Goal: Task Accomplishment & Management: Manage account settings

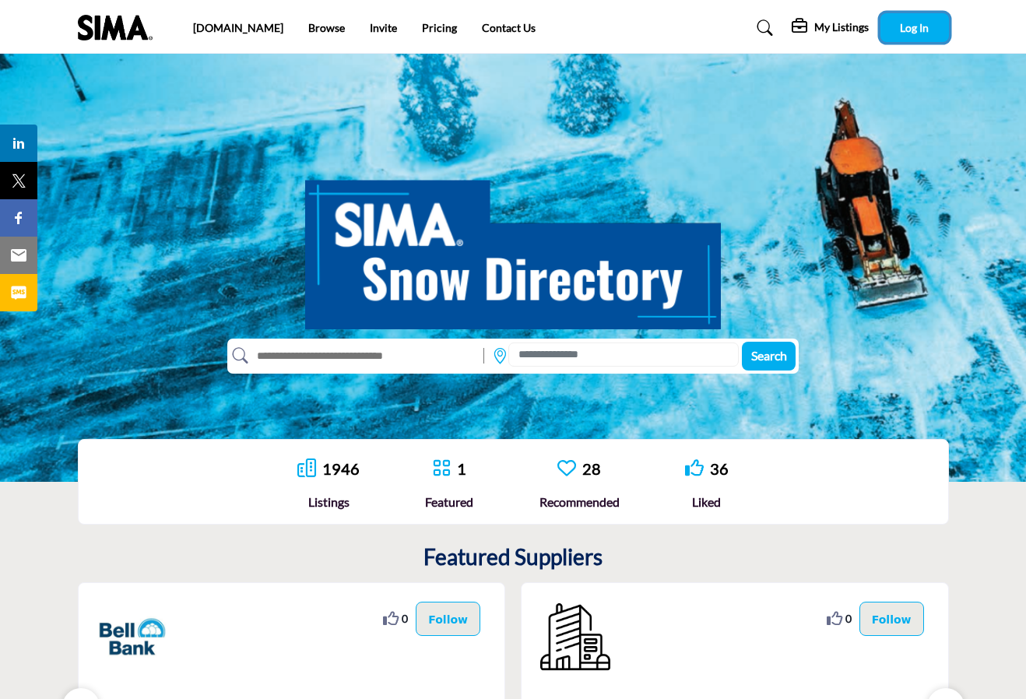
click at [902, 33] on span "Log In" at bounding box center [914, 27] width 29 height 13
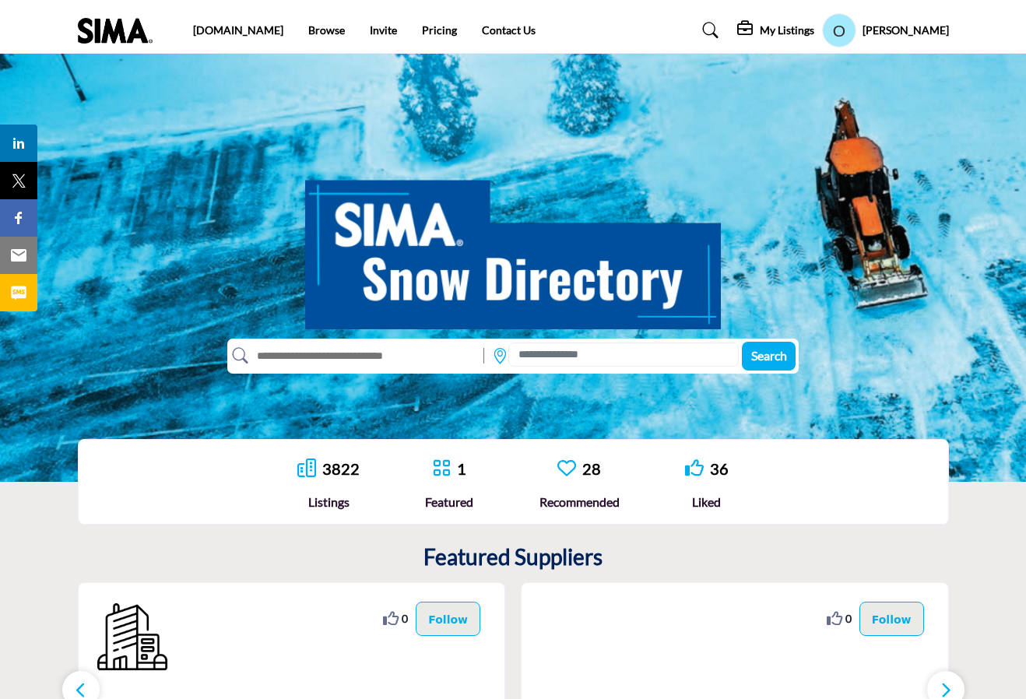
click at [386, 354] on input "text" at bounding box center [362, 355] width 228 height 25
type input "****"
click at [751, 354] on span "Search" at bounding box center [769, 355] width 36 height 15
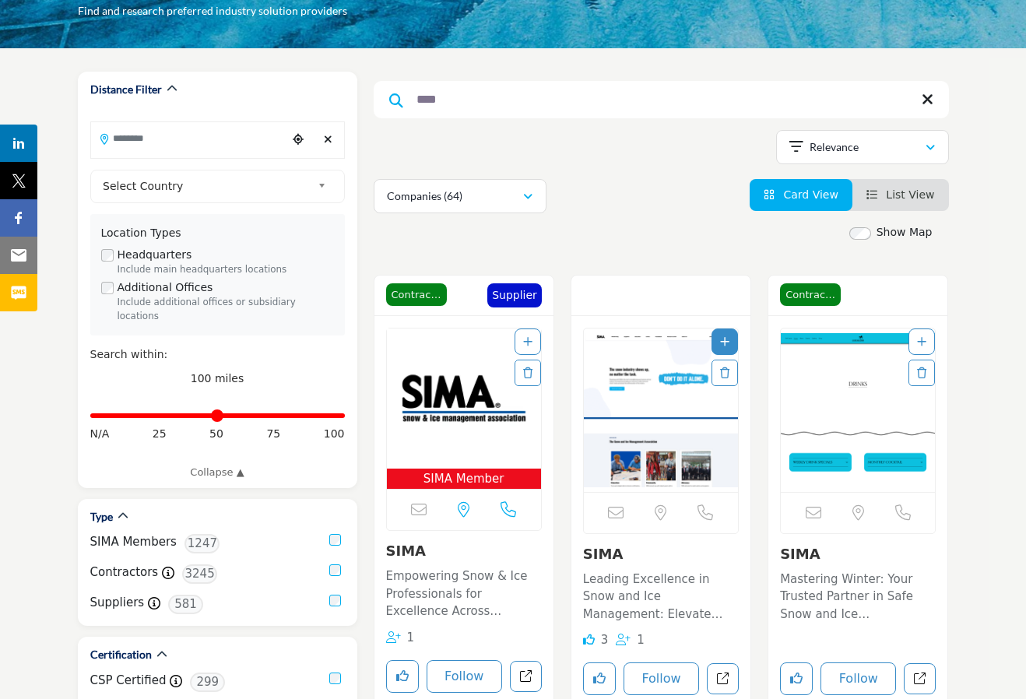
scroll to position [157, 0]
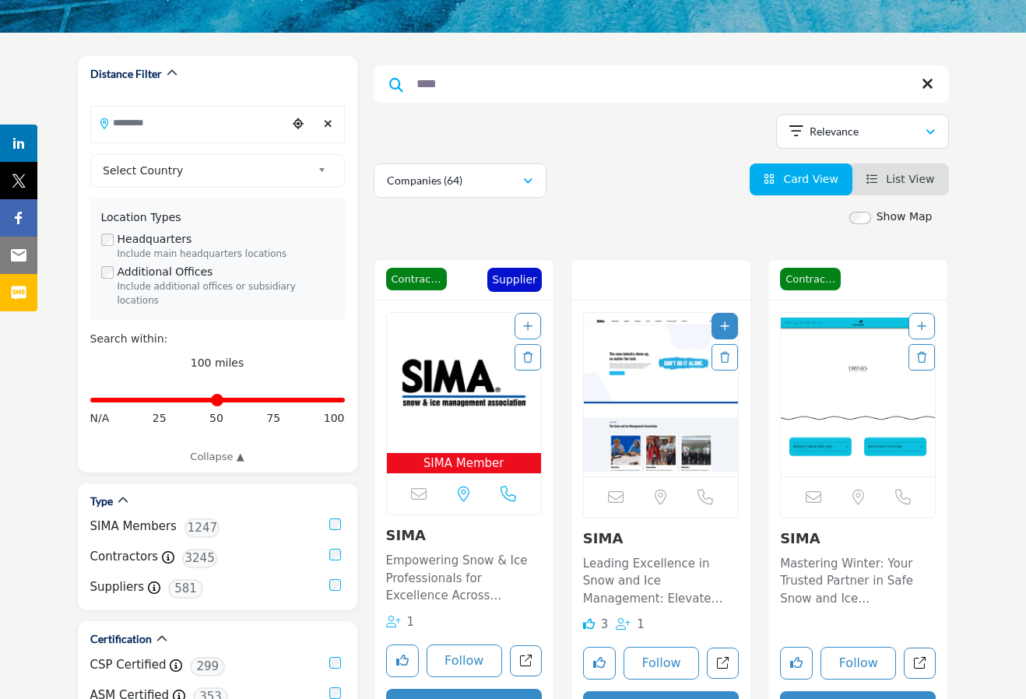
click at [473, 417] on img "Open Listing in new tab" at bounding box center [464, 383] width 154 height 140
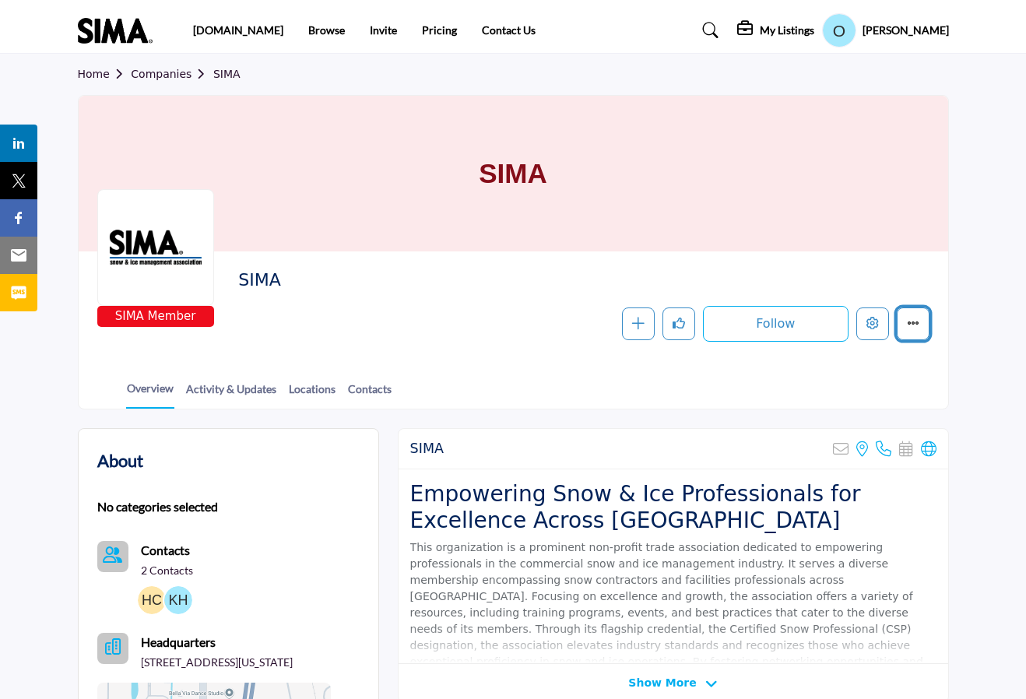
click at [914, 329] on icon "More details" at bounding box center [913, 323] width 12 height 12
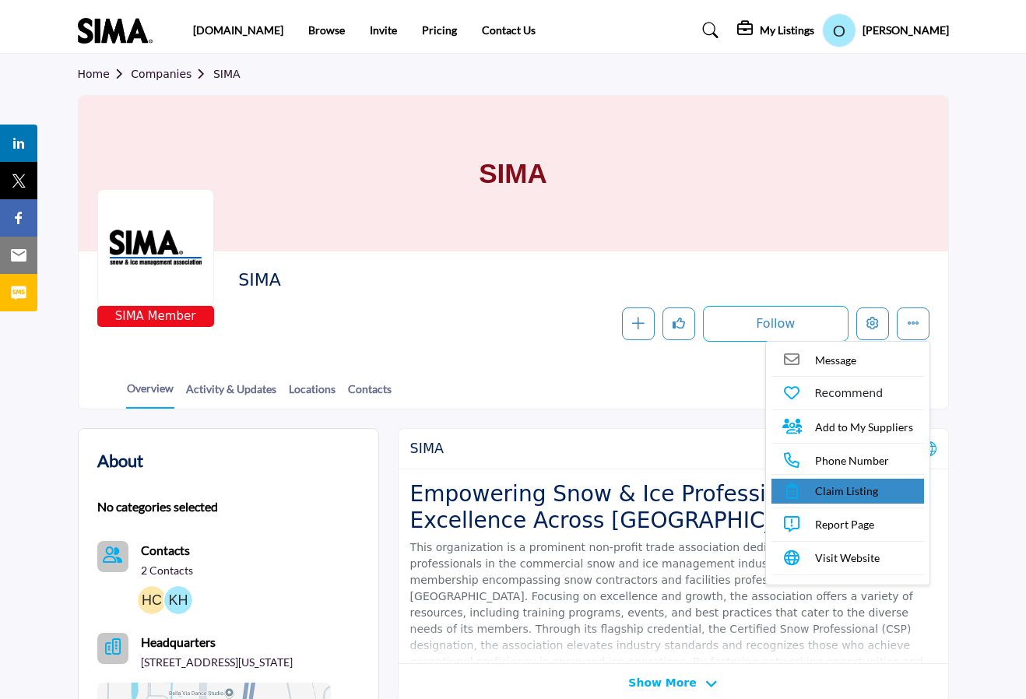
click at [850, 491] on span "Claim Listing" at bounding box center [846, 491] width 63 height 16
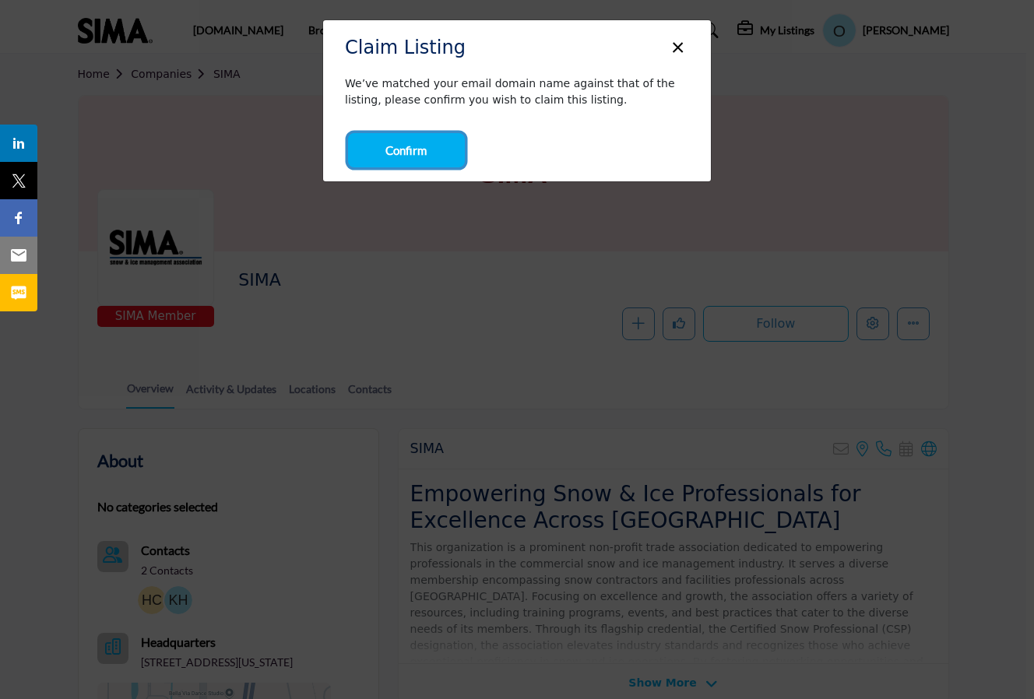
click at [389, 150] on span "Confirm" at bounding box center [405, 151] width 41 height 18
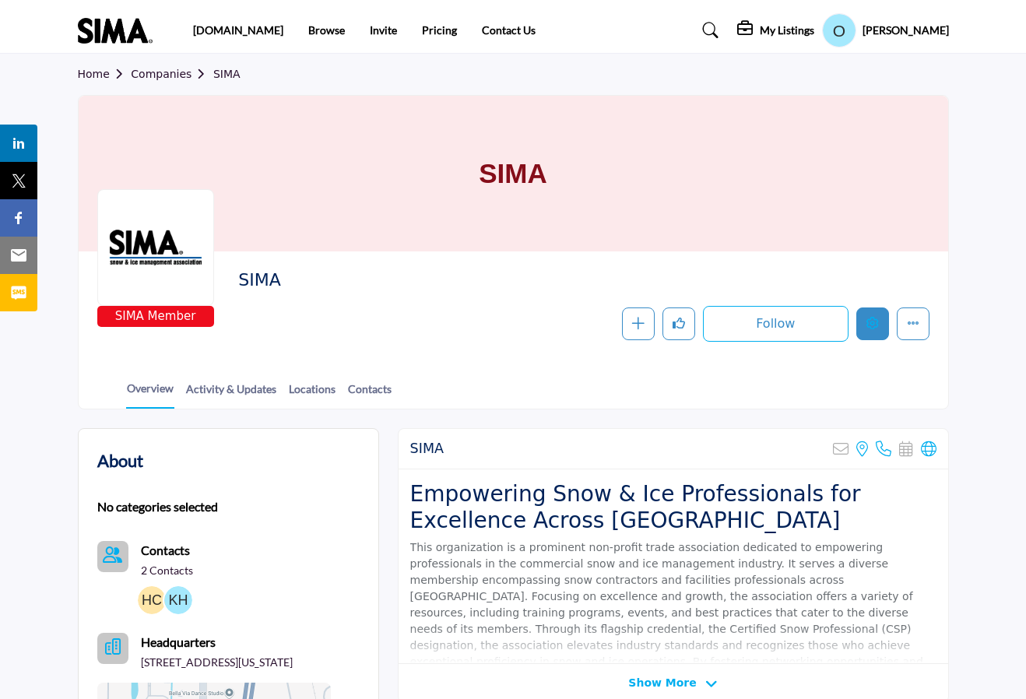
click at [871, 326] on icon "Edit company" at bounding box center [873, 323] width 12 height 12
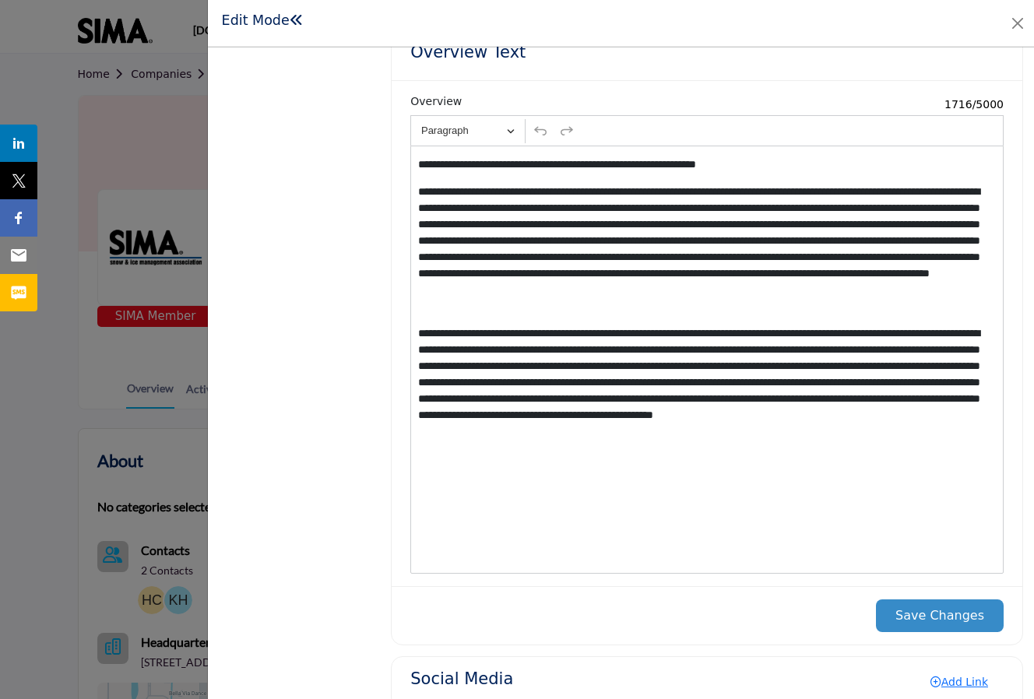
scroll to position [1496, 0]
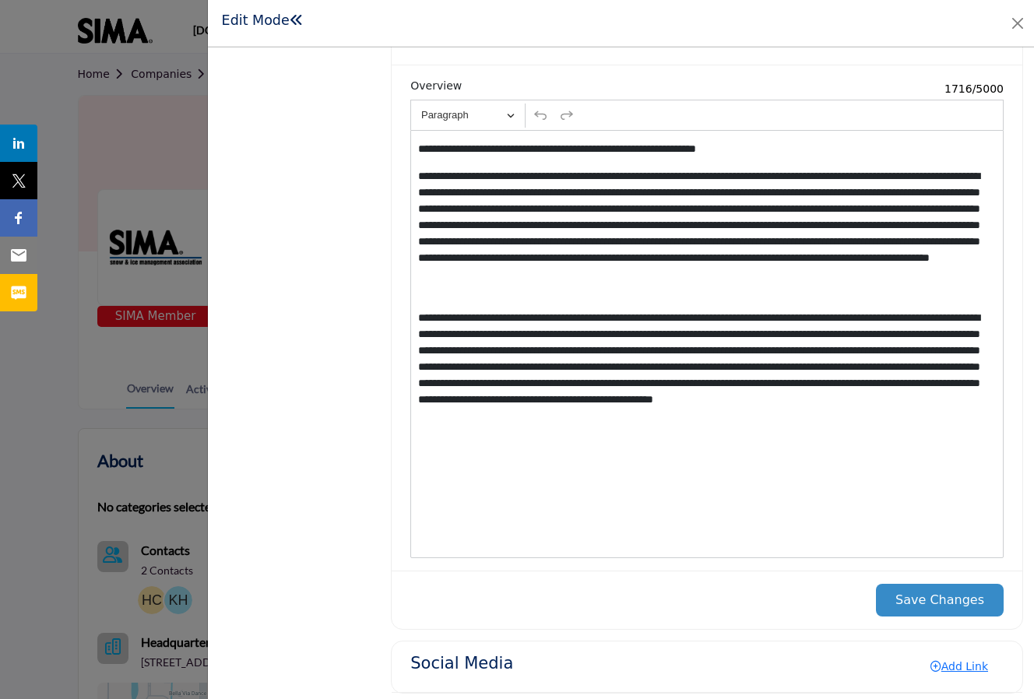
click at [922, 425] on div "**********" at bounding box center [706, 344] width 593 height 428
drag, startPoint x: 943, startPoint y: 415, endPoint x: 889, endPoint y: 415, distance: 53.7
click at [889, 415] on p "**********" at bounding box center [705, 367] width 574 height 114
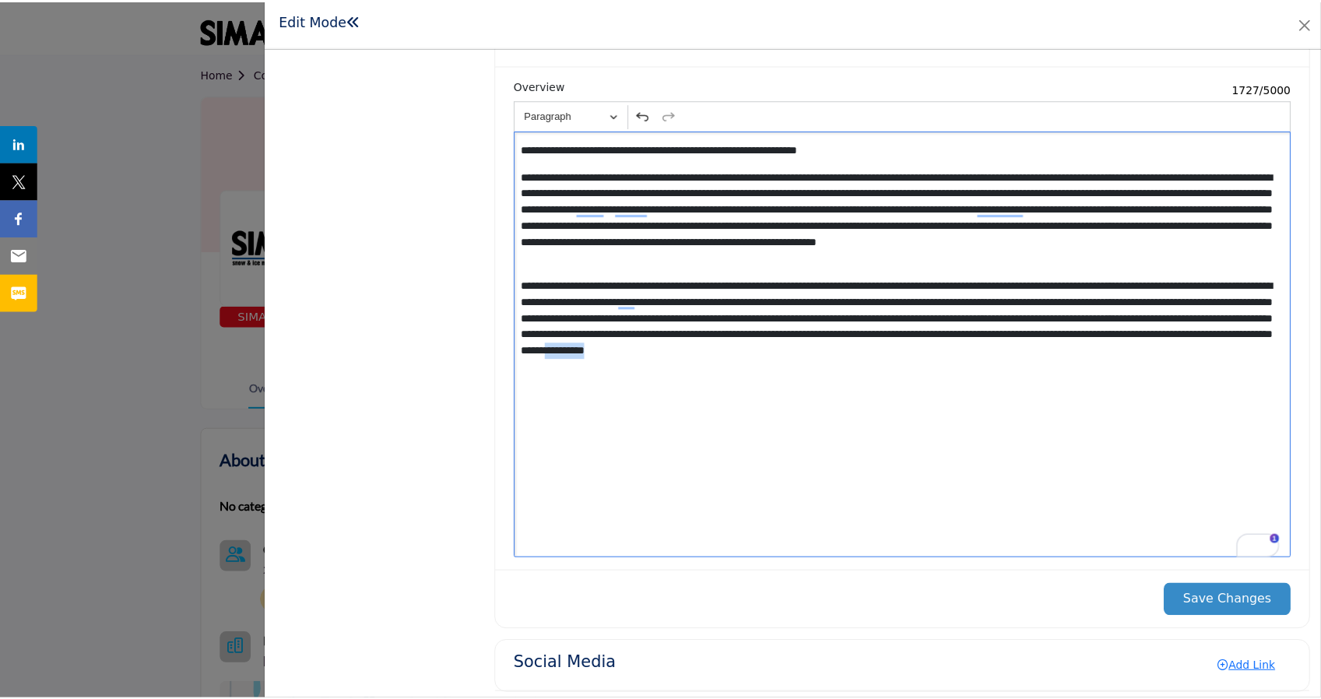
scroll to position [1489, 0]
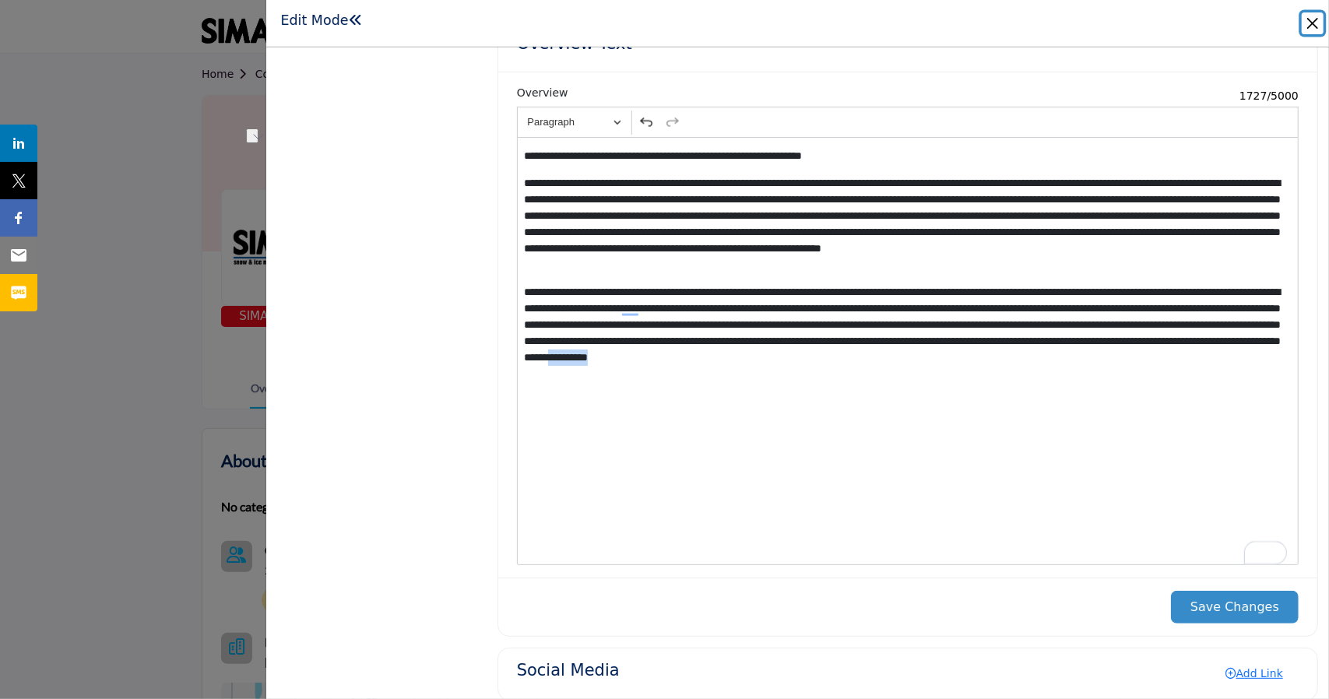
click at [1033, 25] on button "Close" at bounding box center [1313, 23] width 22 height 22
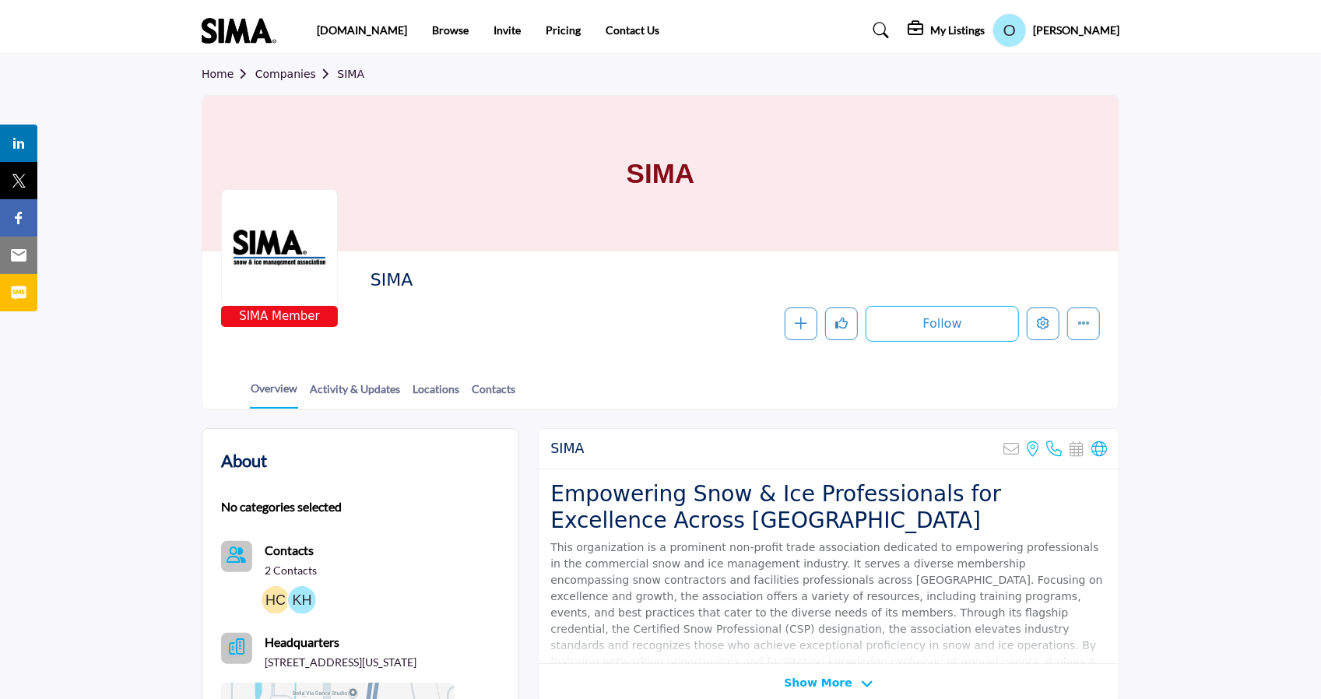
click at [1033, 26] on h5 "Stephanie Orvis" at bounding box center [1076, 31] width 86 height 16
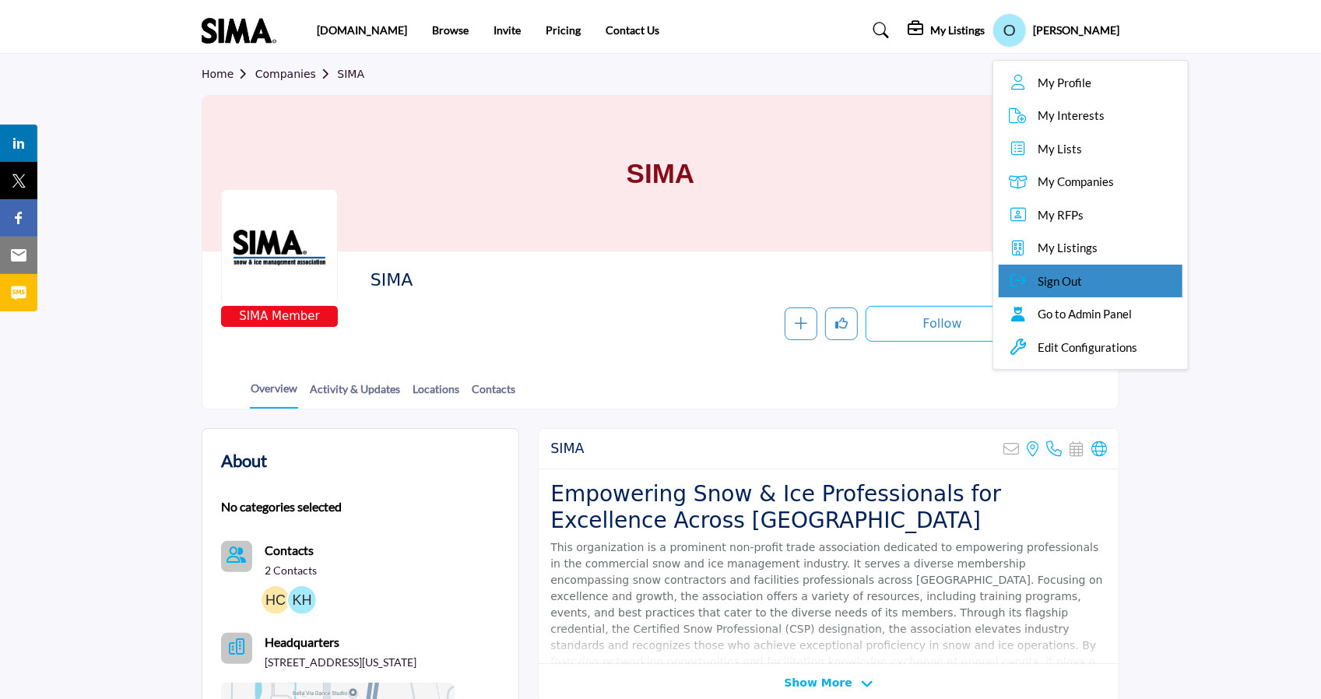
click at [1033, 278] on span "Sign Out" at bounding box center [1060, 282] width 44 height 18
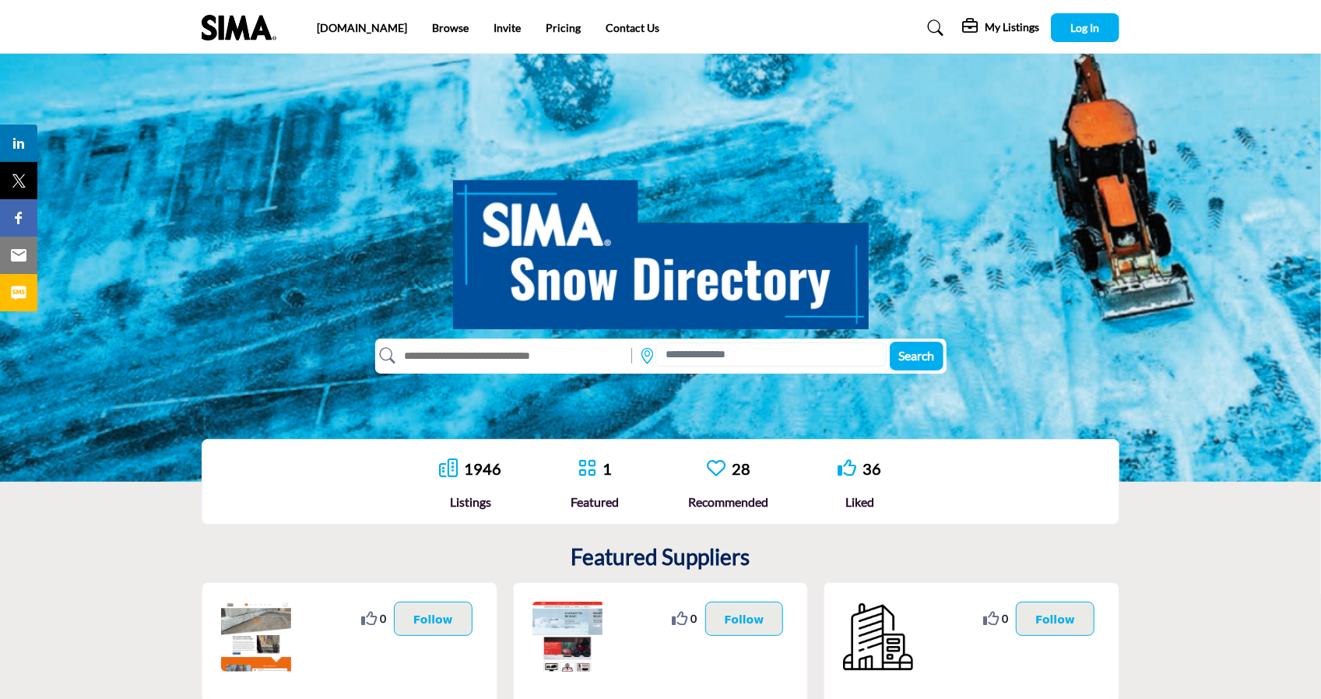
click at [1184, 37] on nav "sima.org Browse Invite Pricing Contact Us" at bounding box center [660, 28] width 1321 height 40
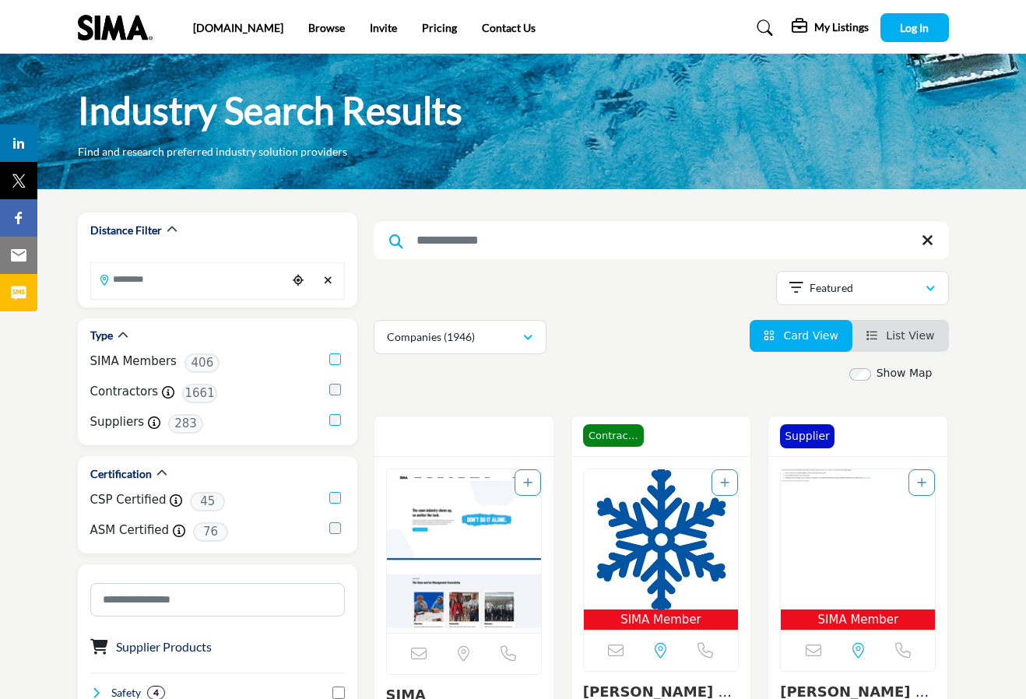
click at [473, 520] on img "Open Listing in new tab" at bounding box center [464, 552] width 154 height 164
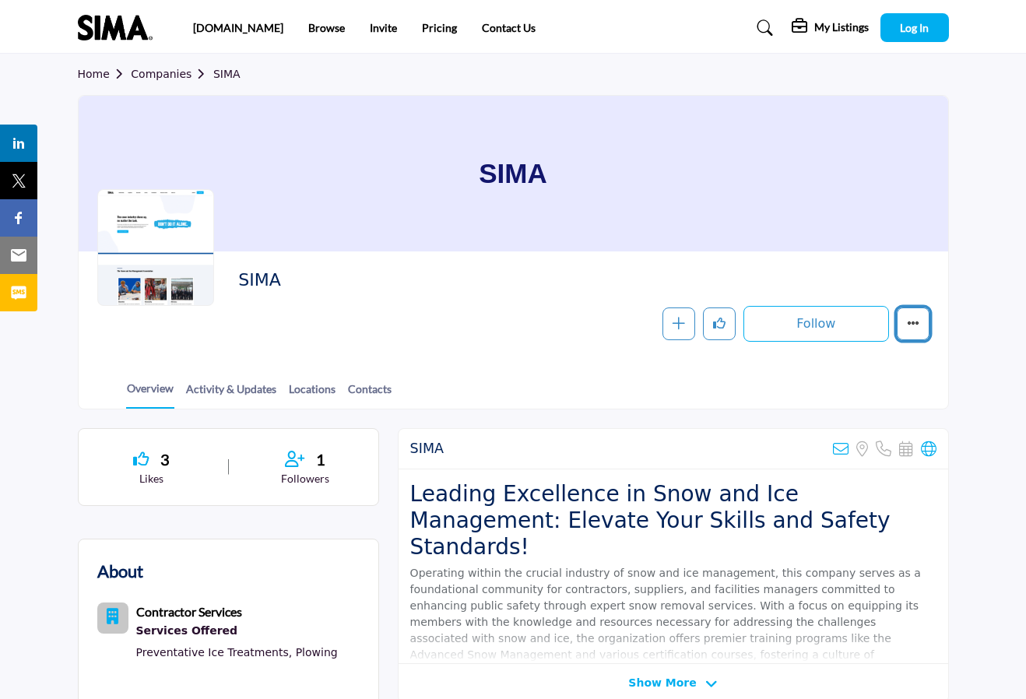
drag, startPoint x: 923, startPoint y: 324, endPoint x: 913, endPoint y: 326, distance: 11.1
click at [913, 326] on icon "More details" at bounding box center [913, 323] width 12 height 12
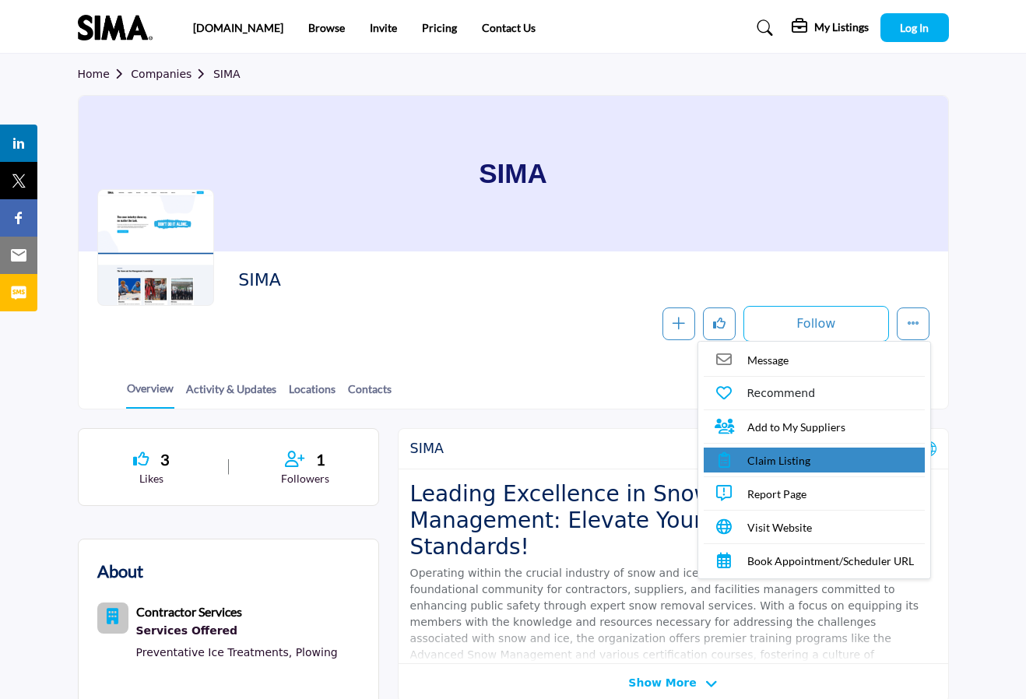
click at [823, 456] on link "Claim Listing" at bounding box center [814, 460] width 221 height 25
